Goal: Find specific page/section: Find specific page/section

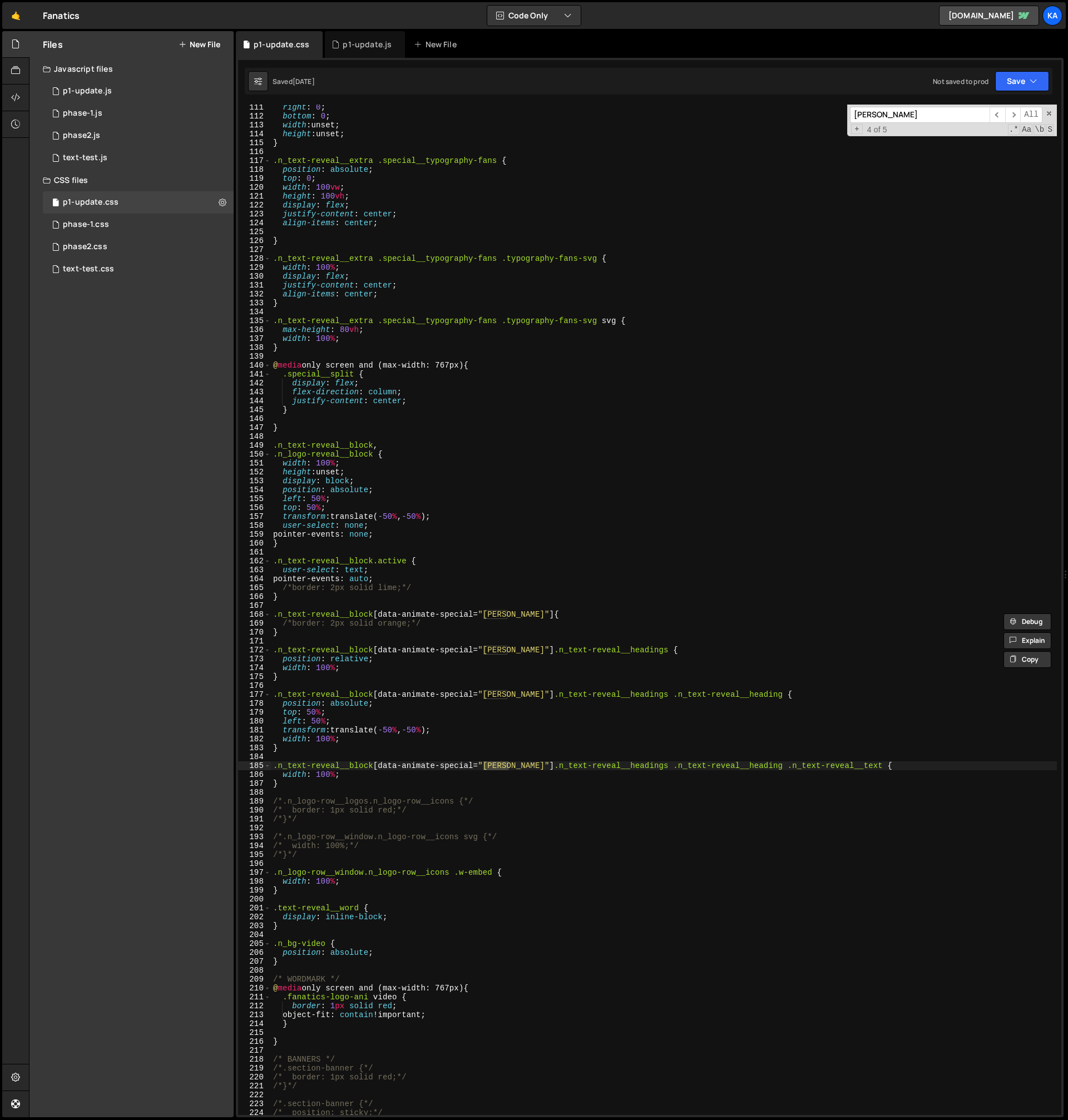
scroll to position [981, 0]
